Goal: Task Accomplishment & Management: Use online tool/utility

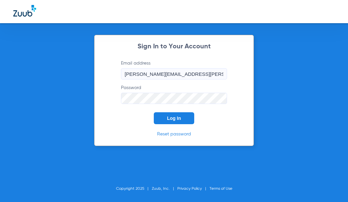
click at [175, 123] on button "Log In" at bounding box center [174, 118] width 40 height 12
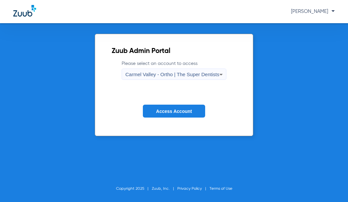
click at [171, 70] on div "Carmel Valley - Ortho | The Super Dentists" at bounding box center [172, 74] width 94 height 11
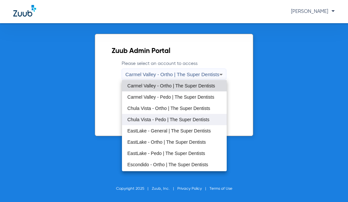
click at [147, 119] on span "Chula Vista - Pedo | The Super Dentists" at bounding box center [168, 119] width 82 height 5
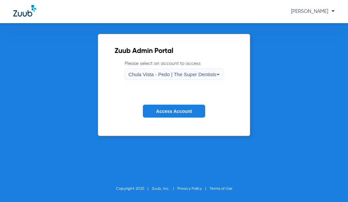
click at [156, 115] on button "Access Account" at bounding box center [174, 111] width 62 height 13
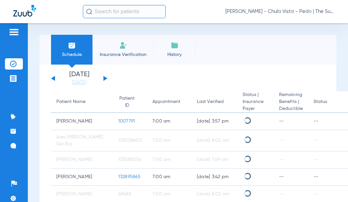
click at [127, 48] on img at bounding box center [123, 45] width 8 height 8
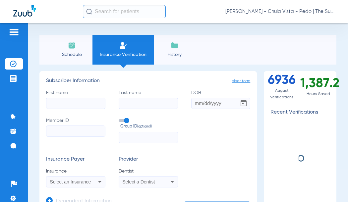
click at [114, 15] on input "text" at bounding box center [124, 11] width 83 height 13
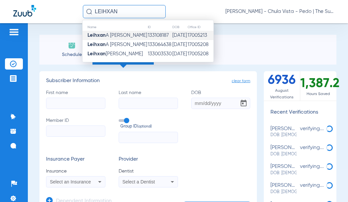
type input "LEIHXAN"
click at [118, 33] on span "Leihxan A [PERSON_NAME]" at bounding box center [118, 35] width 60 height 5
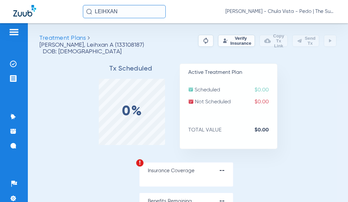
click at [234, 42] on button "Verify Insurance" at bounding box center [236, 41] width 37 height 12
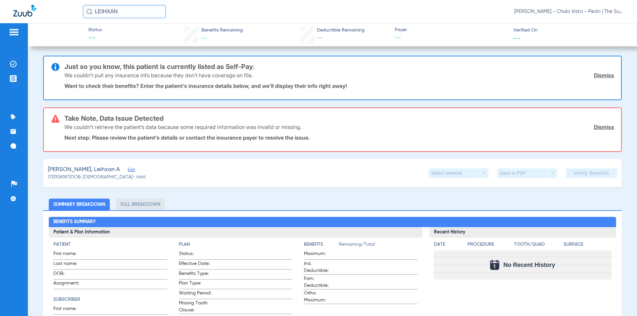
click at [348, 126] on link "Dismiss" at bounding box center [604, 127] width 20 height 7
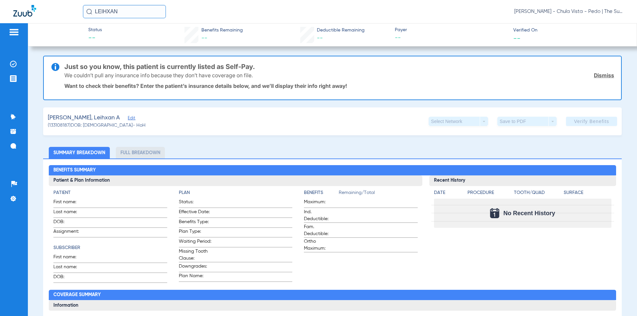
click at [128, 119] on span "Edit" at bounding box center [131, 119] width 6 height 6
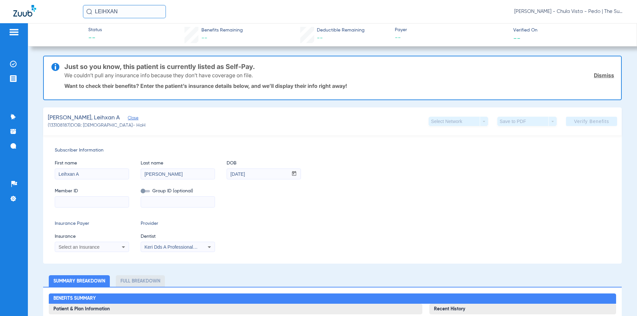
click at [107, 202] on div "Select an Insurance" at bounding box center [84, 247] width 53 height 5
type input "DENTIC"
click at [103, 202] on mat-option "Dentical - Data - Bot" at bounding box center [110, 238] width 111 height 11
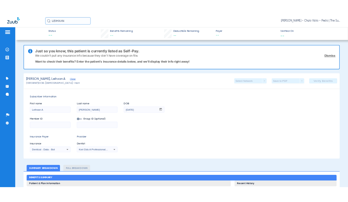
scroll to position [66, 0]
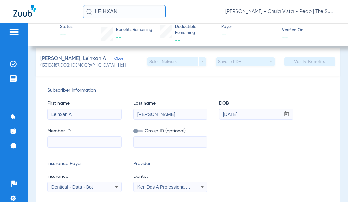
click at [68, 143] on input at bounding box center [85, 142] width 74 height 11
paste input "92310177G"
type input "92310177G"
click at [308, 62] on span "Verify Benefits" at bounding box center [310, 61] width 32 height 5
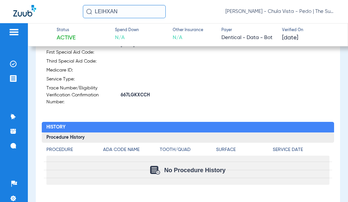
scroll to position [0, 0]
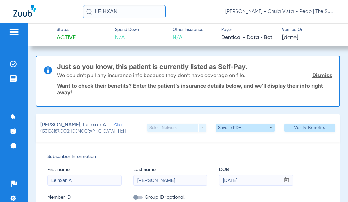
click at [318, 76] on link "Dismiss" at bounding box center [322, 75] width 20 height 7
